Goal: Information Seeking & Learning: Learn about a topic

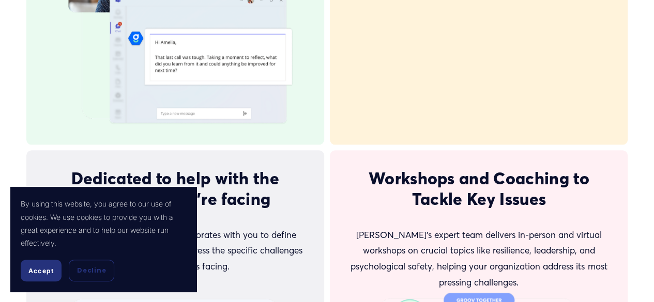
scroll to position [5468, 0]
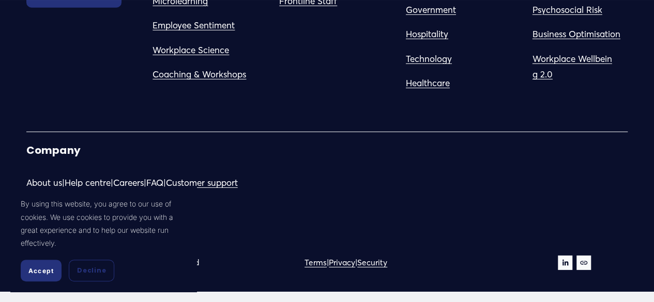
drag, startPoint x: 661, startPoint y: 33, endPoint x: 374, endPoint y: 188, distance: 326.2
click at [90, 276] on button "Decline" at bounding box center [91, 271] width 45 height 22
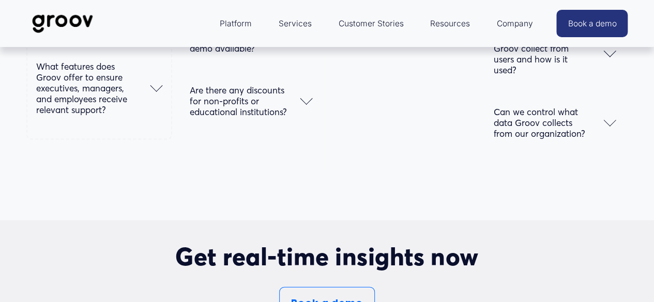
scroll to position [0, 0]
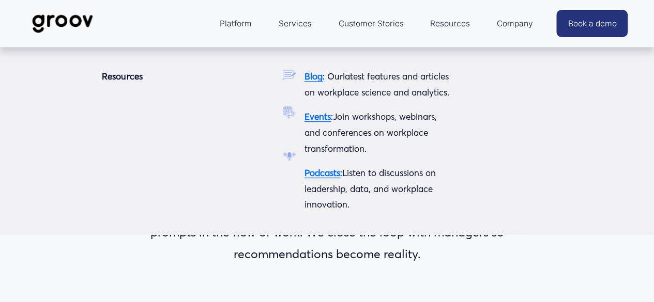
click at [385, 82] on p "Blog : Our latest features and articles on workplace science and analytics." at bounding box center [378, 85] width 146 height 32
click at [315, 79] on strong "Blog" at bounding box center [314, 76] width 18 height 11
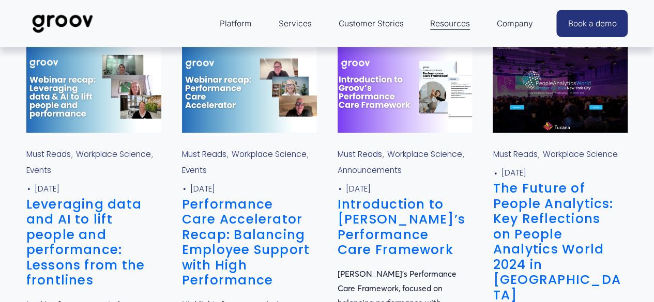
scroll to position [155, 0]
